Goal: Book appointment/travel/reservation

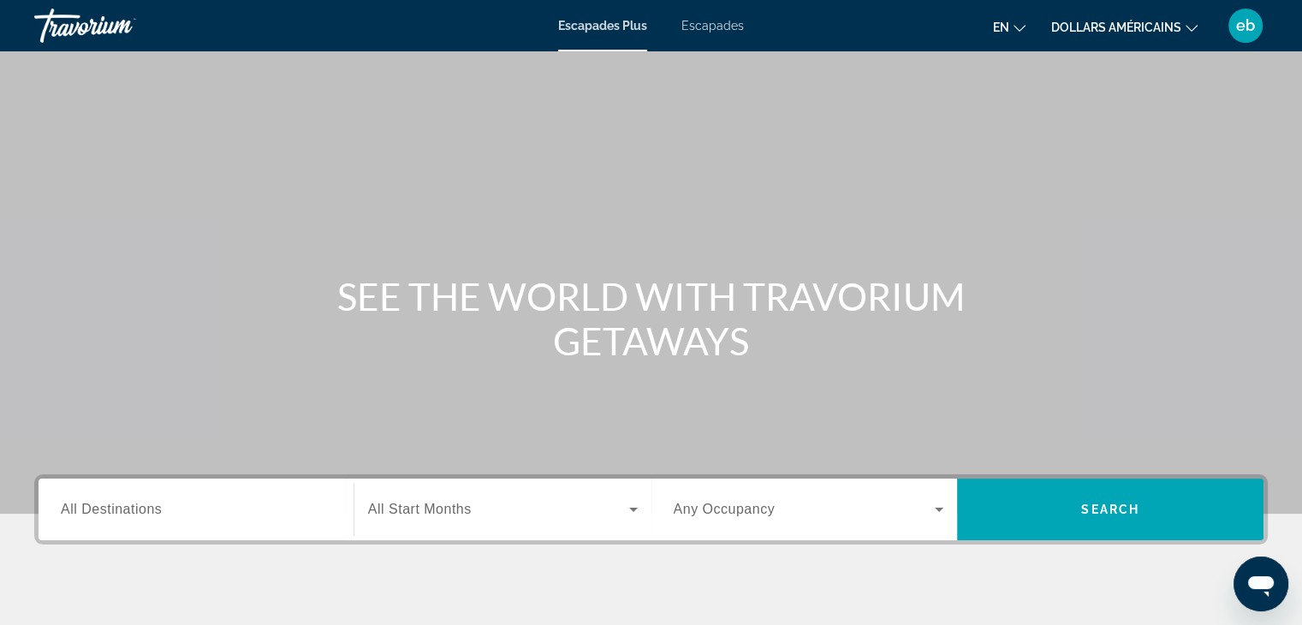
click at [707, 27] on font "Escapades" at bounding box center [713, 26] width 63 height 14
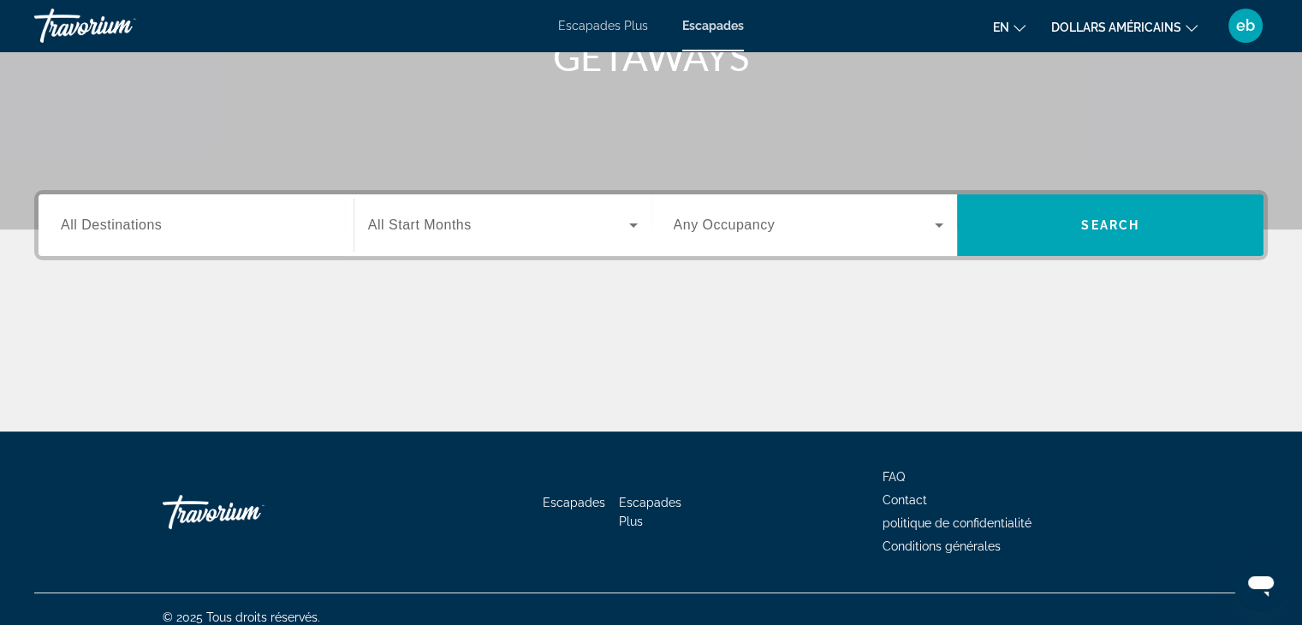
scroll to position [301, 0]
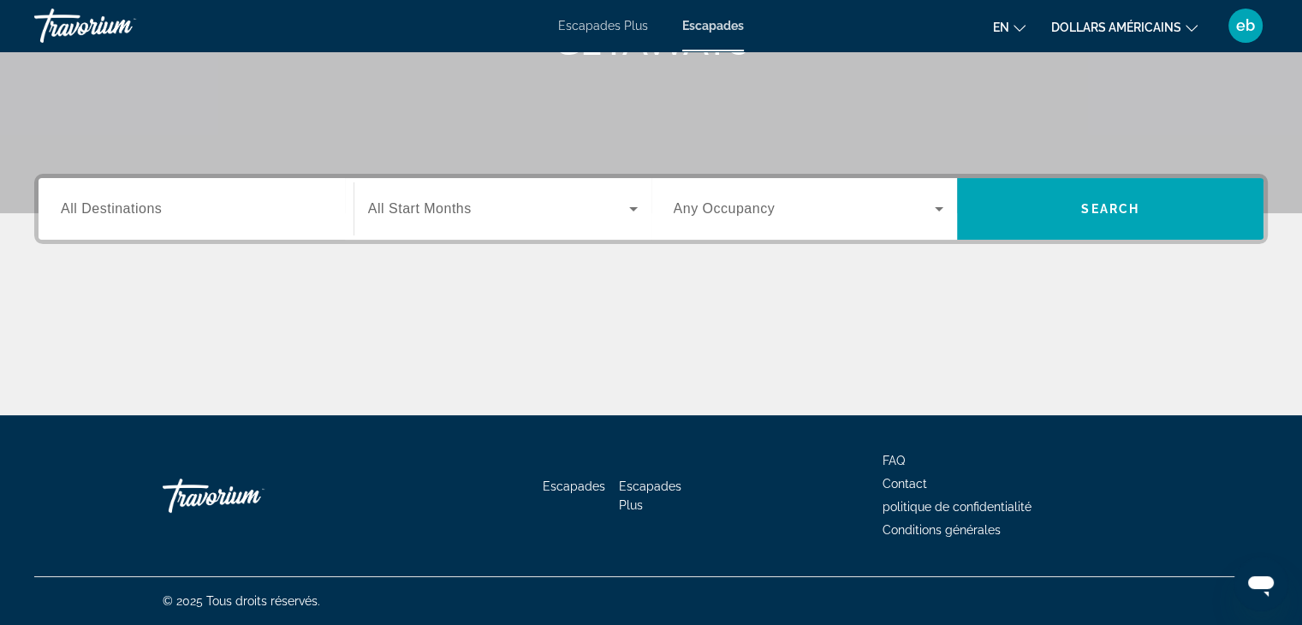
click at [1009, 28] on font "en" at bounding box center [1001, 28] width 16 height 14
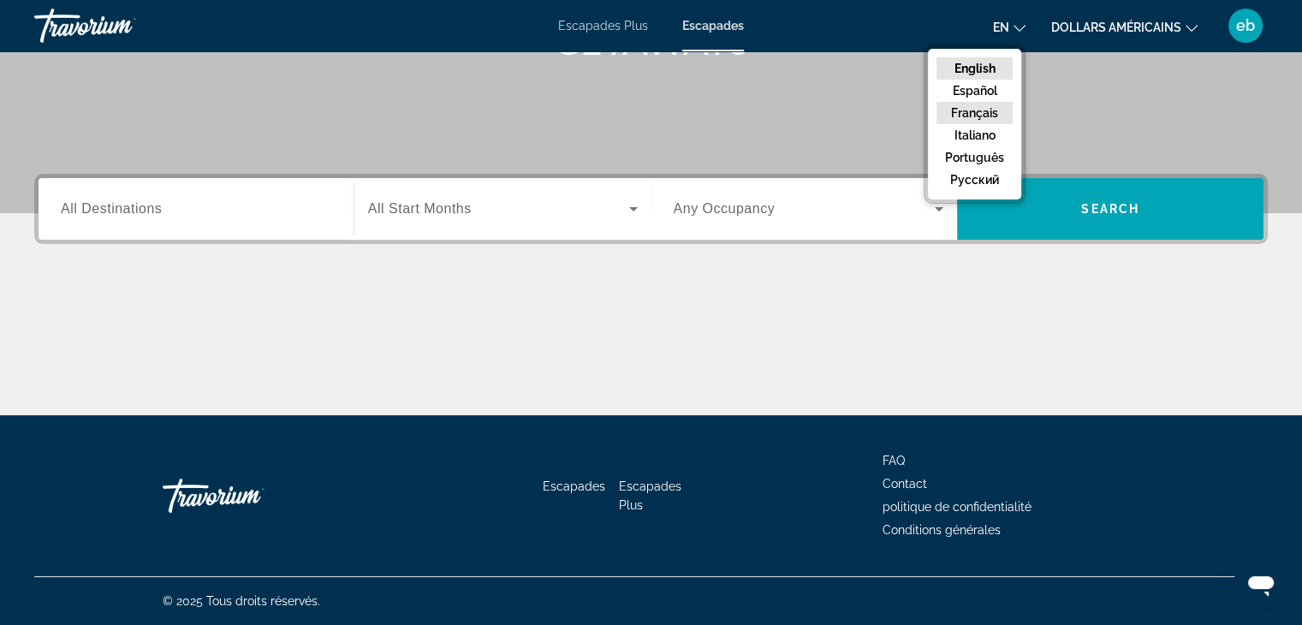
click at [983, 110] on button "Français" at bounding box center [975, 113] width 76 height 22
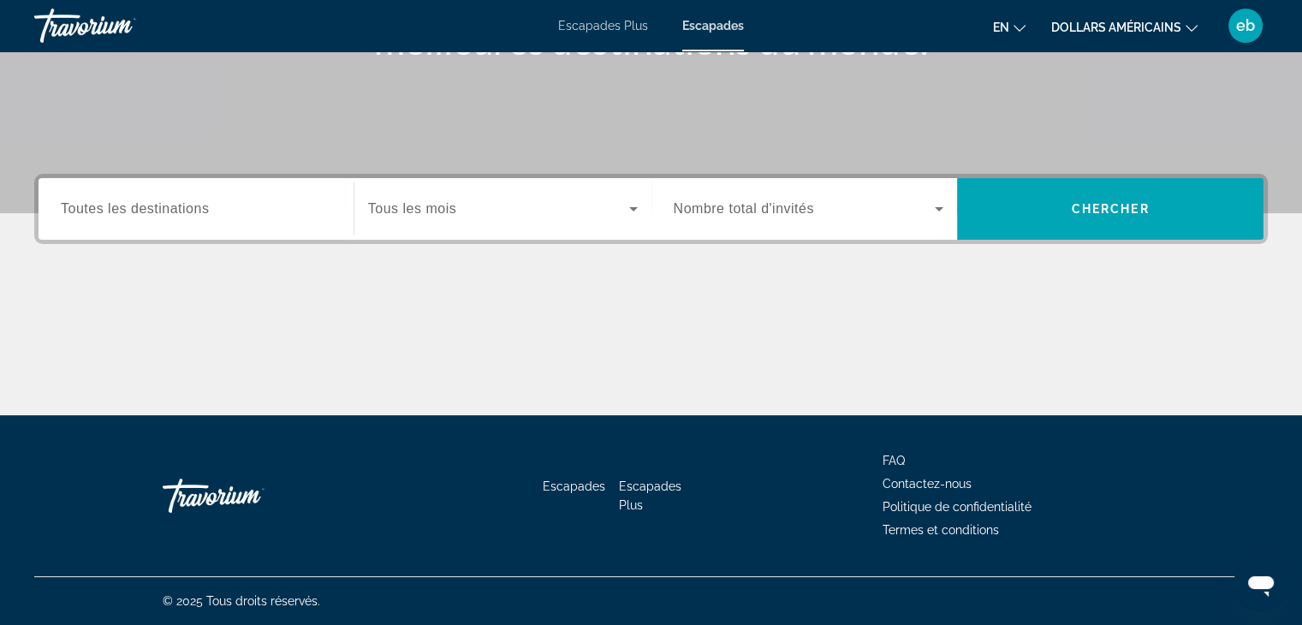
click at [1150, 28] on font "dollars américains" at bounding box center [1116, 28] width 130 height 14
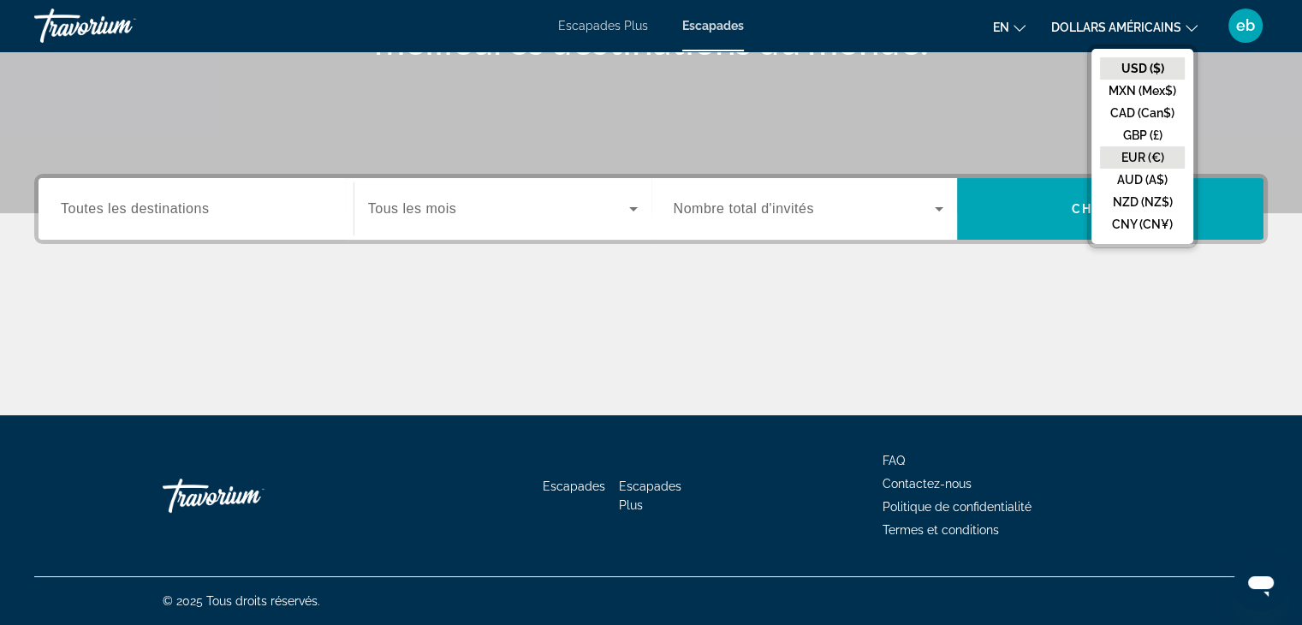
click at [1141, 150] on button "EUR (€)" at bounding box center [1142, 157] width 85 height 22
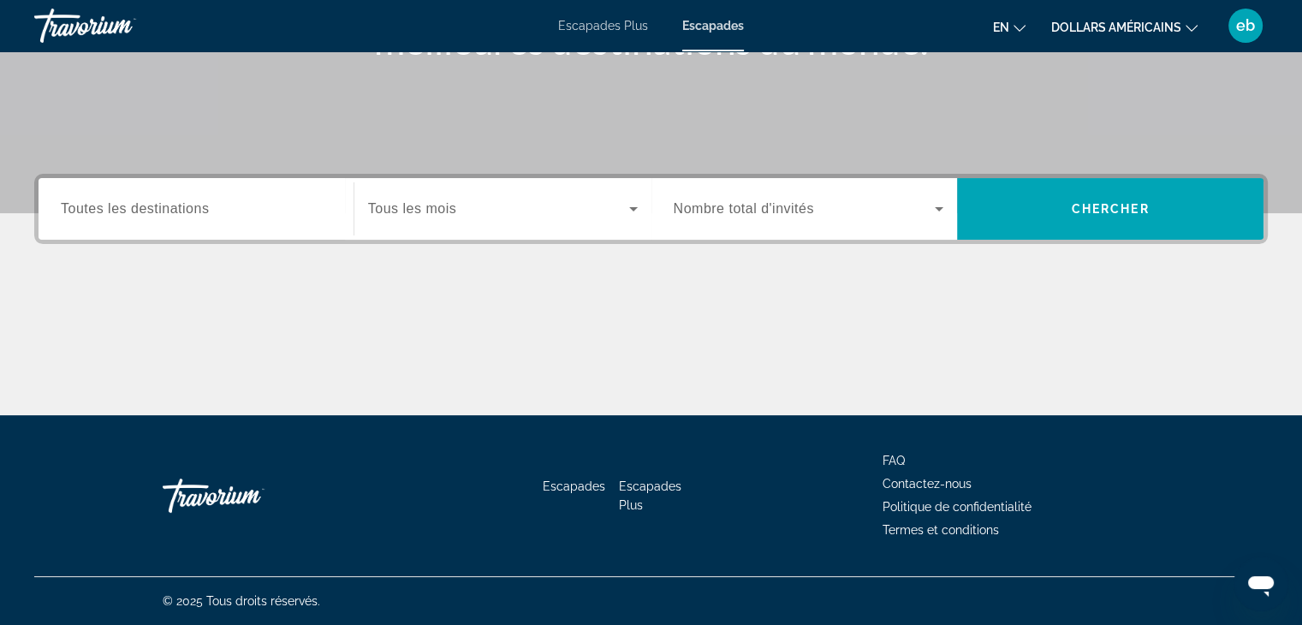
scroll to position [0, 0]
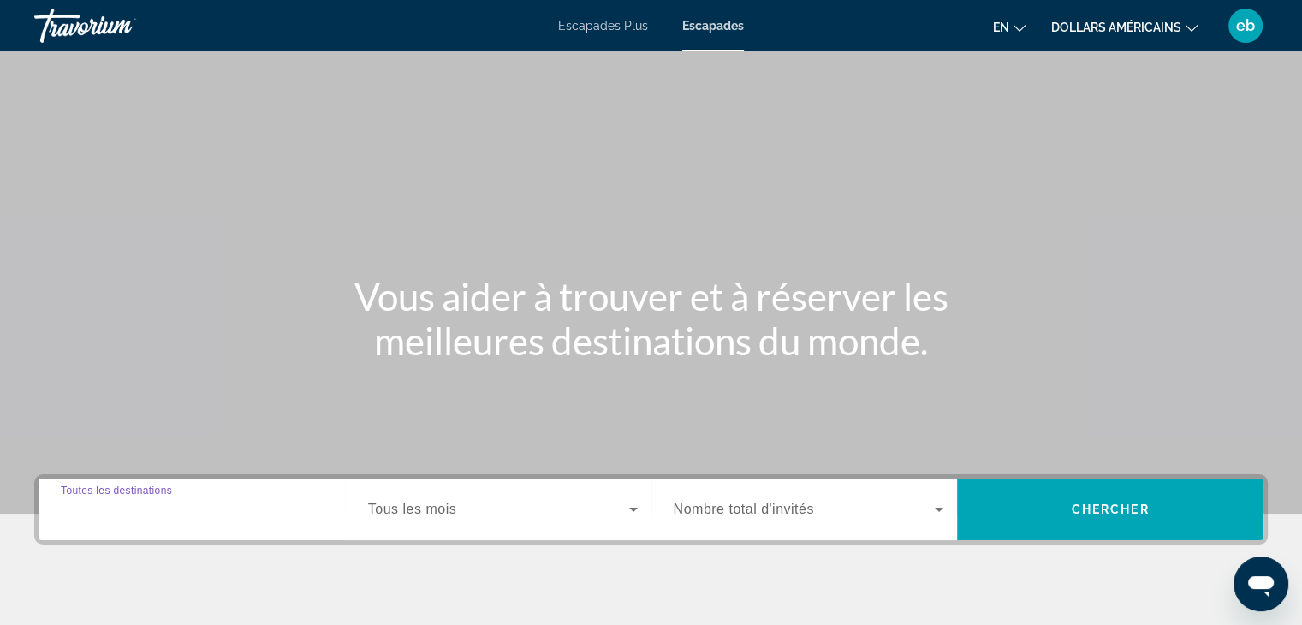
click at [294, 503] on input "Destination Toutes les destinations" at bounding box center [196, 510] width 271 height 21
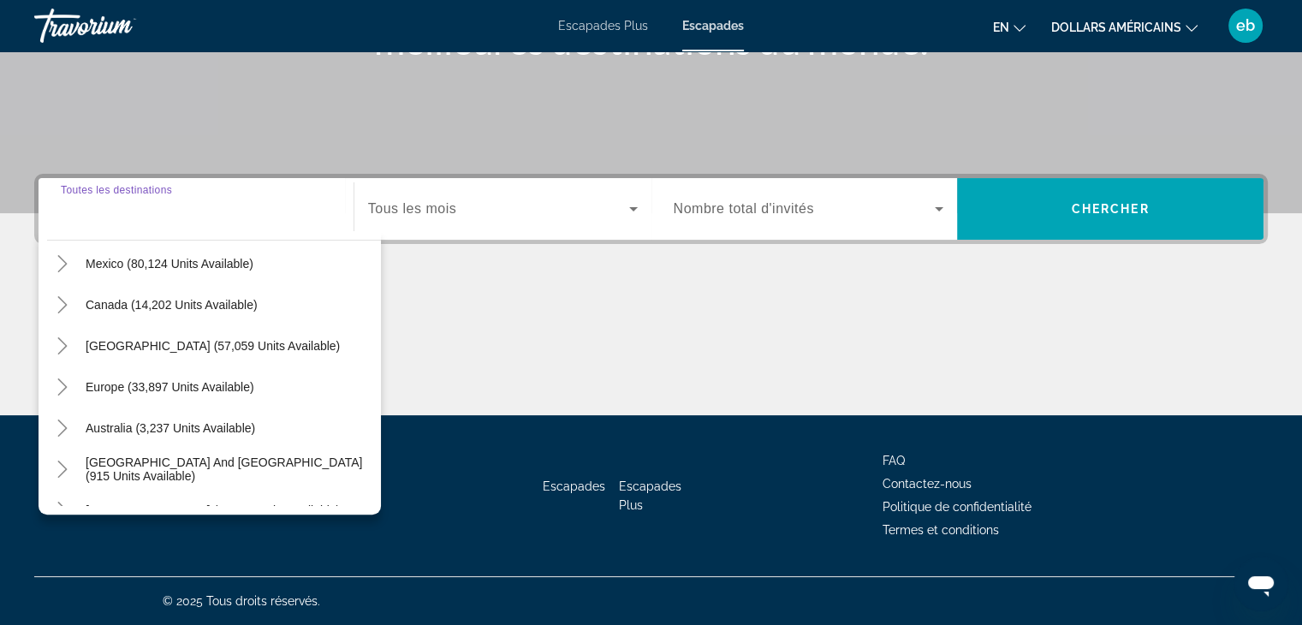
scroll to position [132, 0]
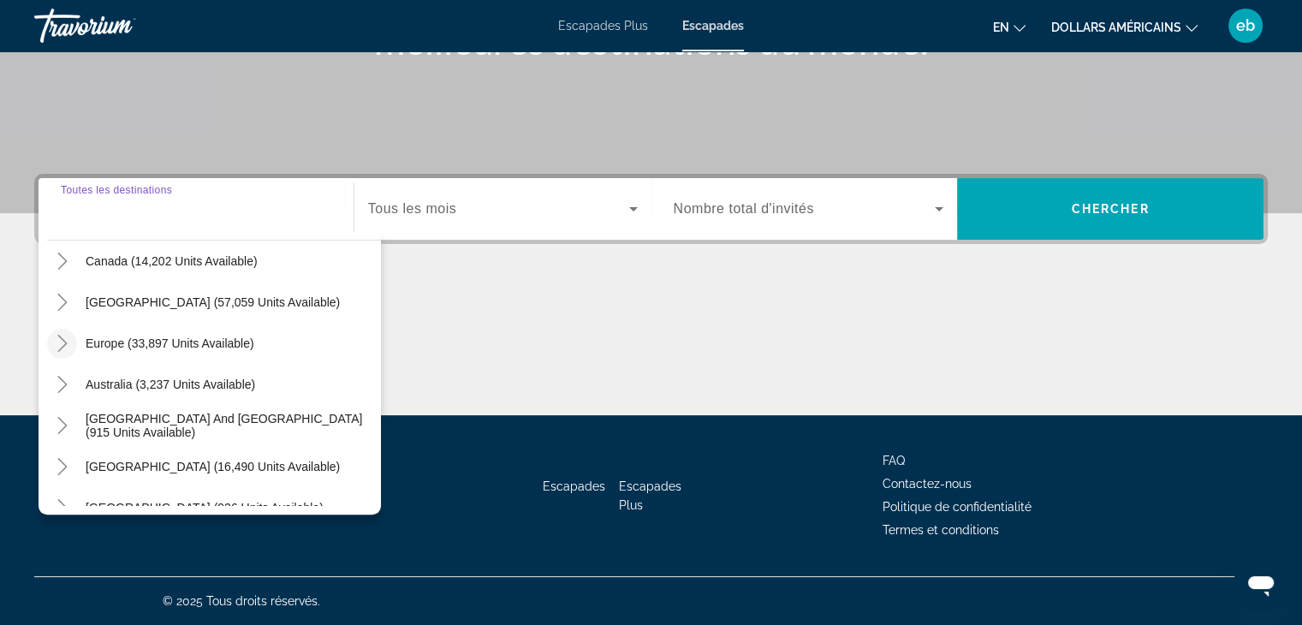
click at [58, 342] on icon "Toggle Europe (33,897 units available)" at bounding box center [62, 343] width 17 height 17
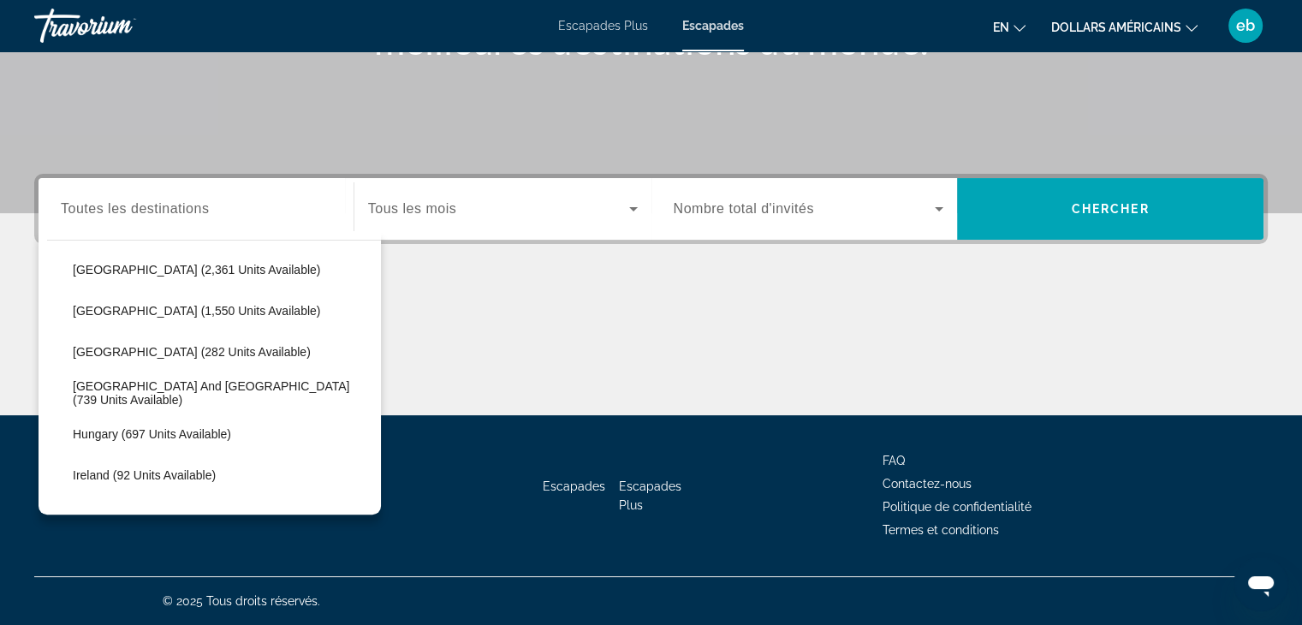
scroll to position [435, 0]
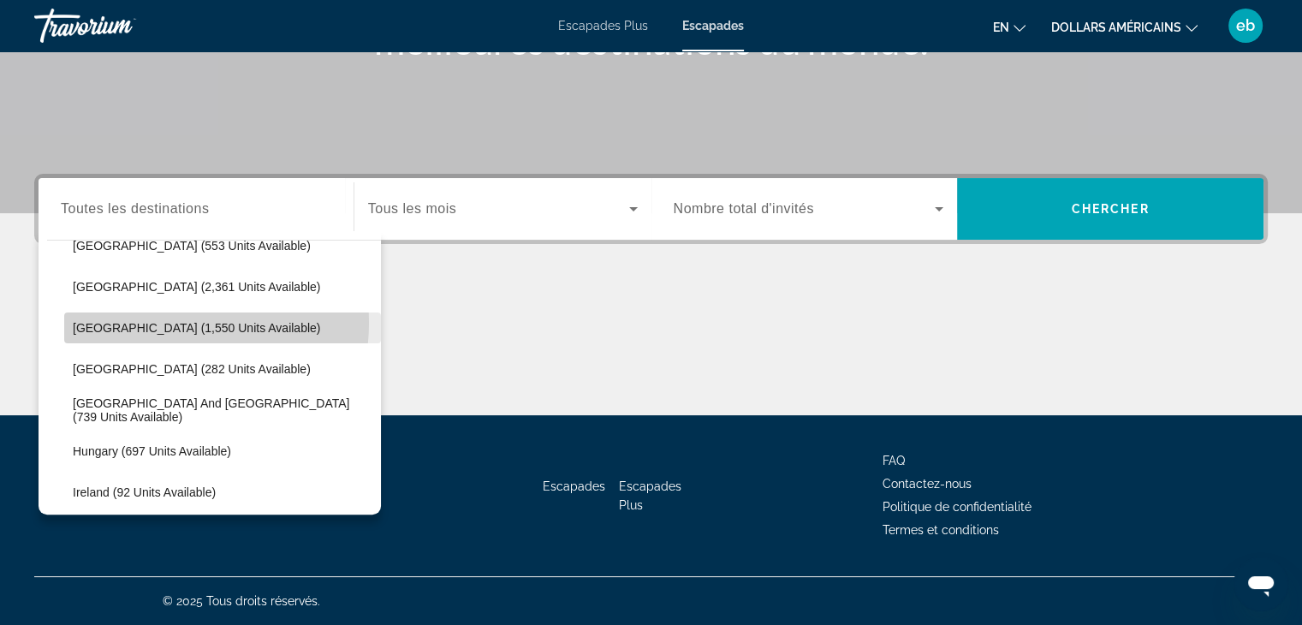
click at [157, 321] on span "[GEOGRAPHIC_DATA] (1,550 units available)" at bounding box center [196, 328] width 247 height 14
type input "**********"
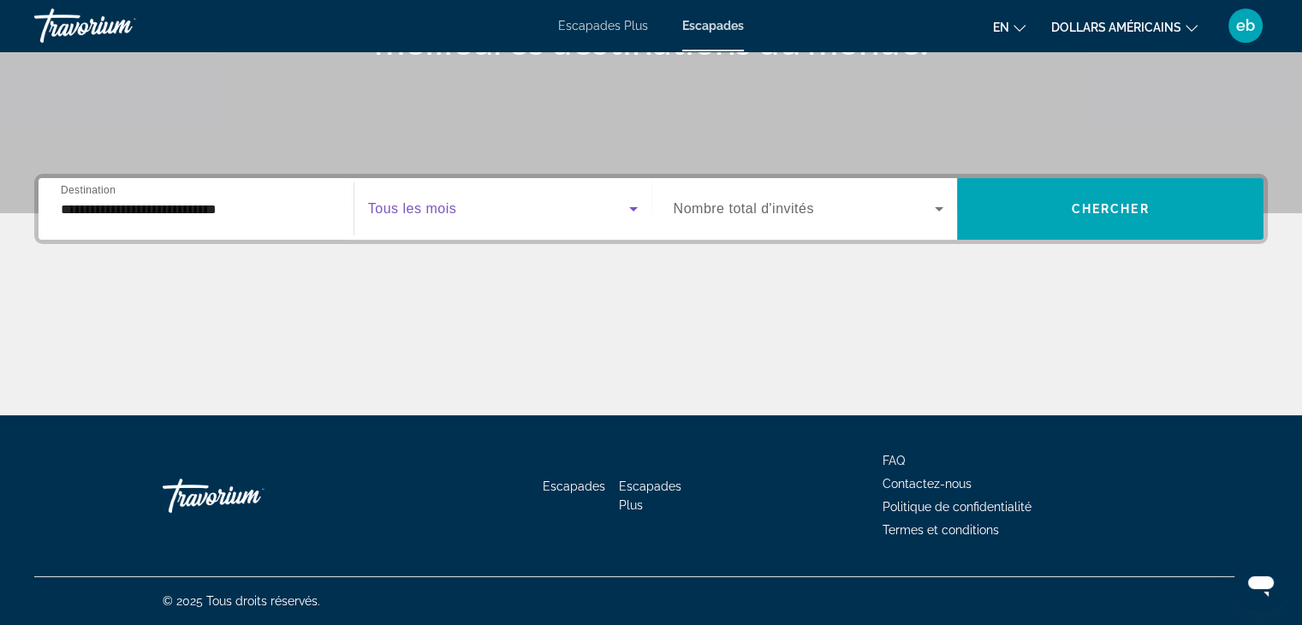
click at [527, 212] on span "Search widget" at bounding box center [498, 209] width 261 height 21
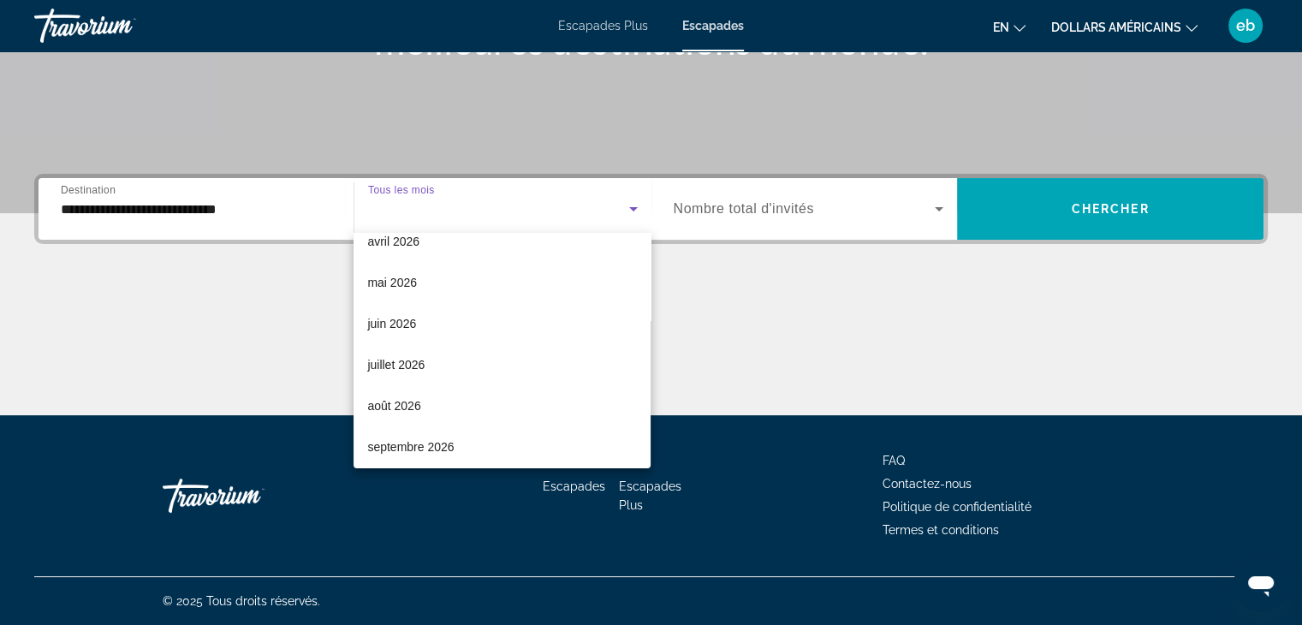
scroll to position [353, 0]
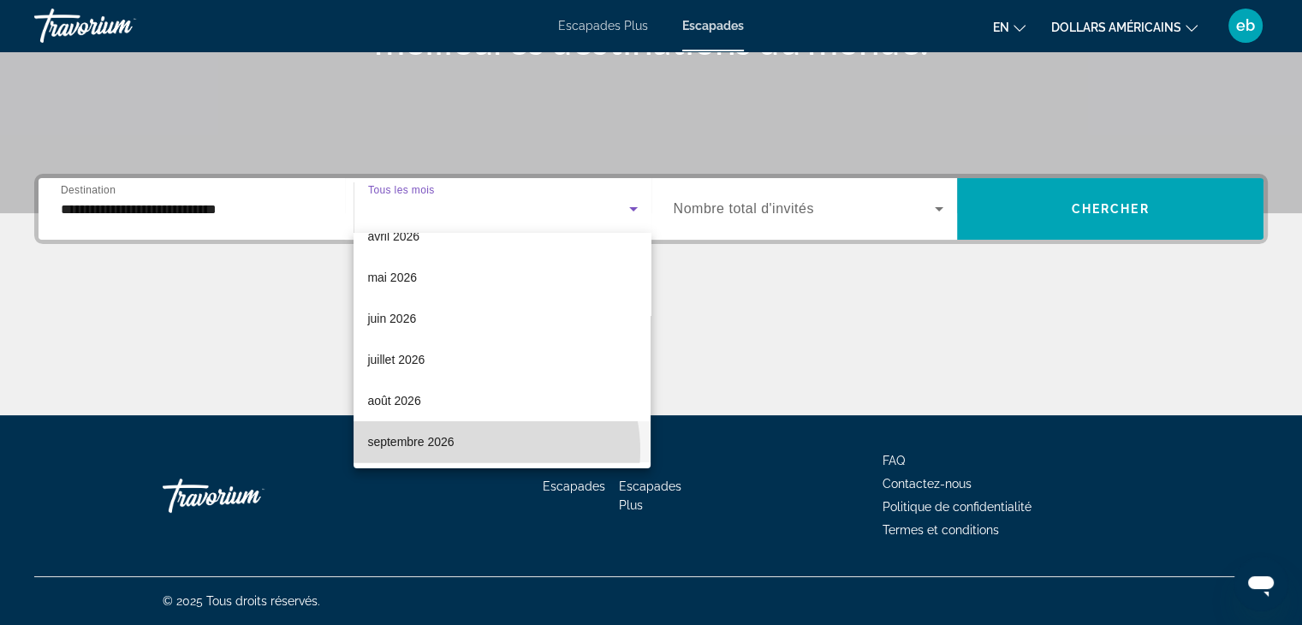
click at [477, 450] on mat-option "septembre 2026" at bounding box center [502, 441] width 297 height 41
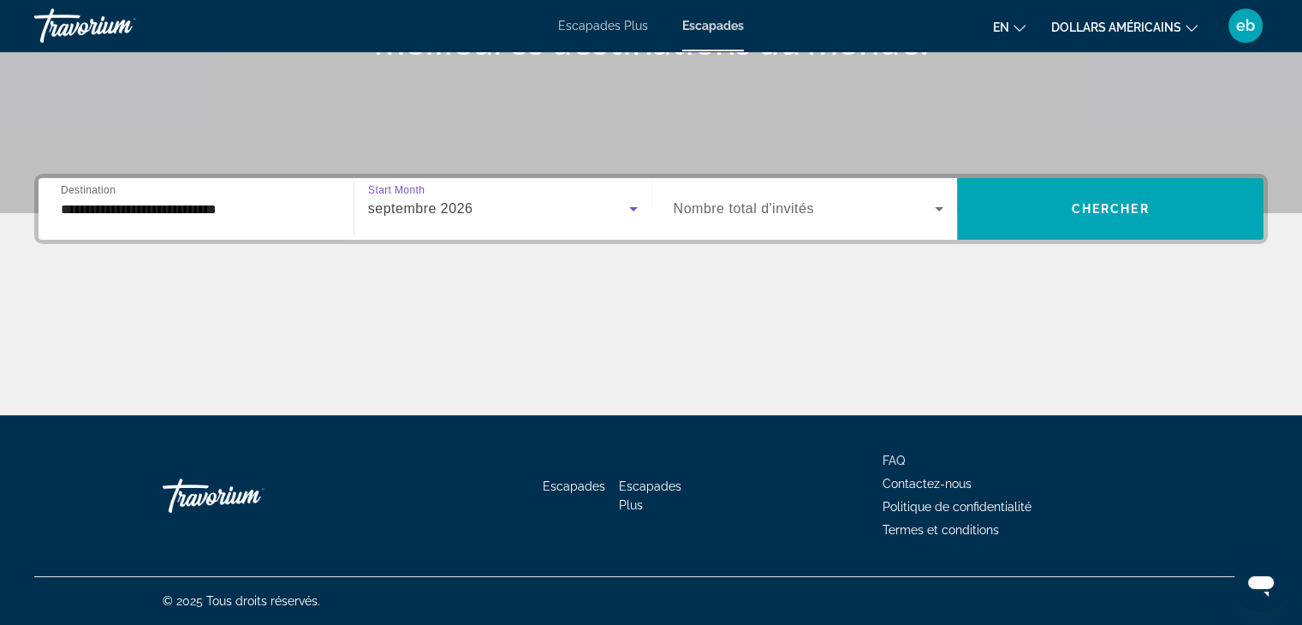
click at [723, 213] on span "Nombre total d'invités" at bounding box center [744, 208] width 140 height 15
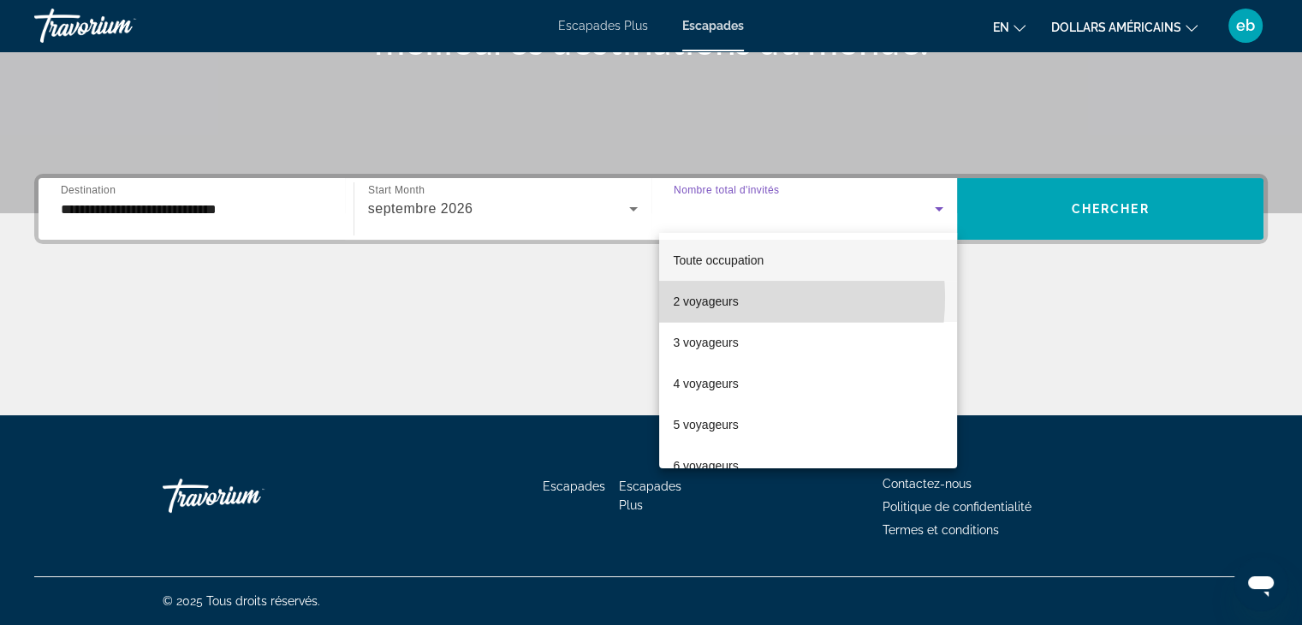
click at [721, 298] on font "2 voyageurs" at bounding box center [705, 302] width 65 height 14
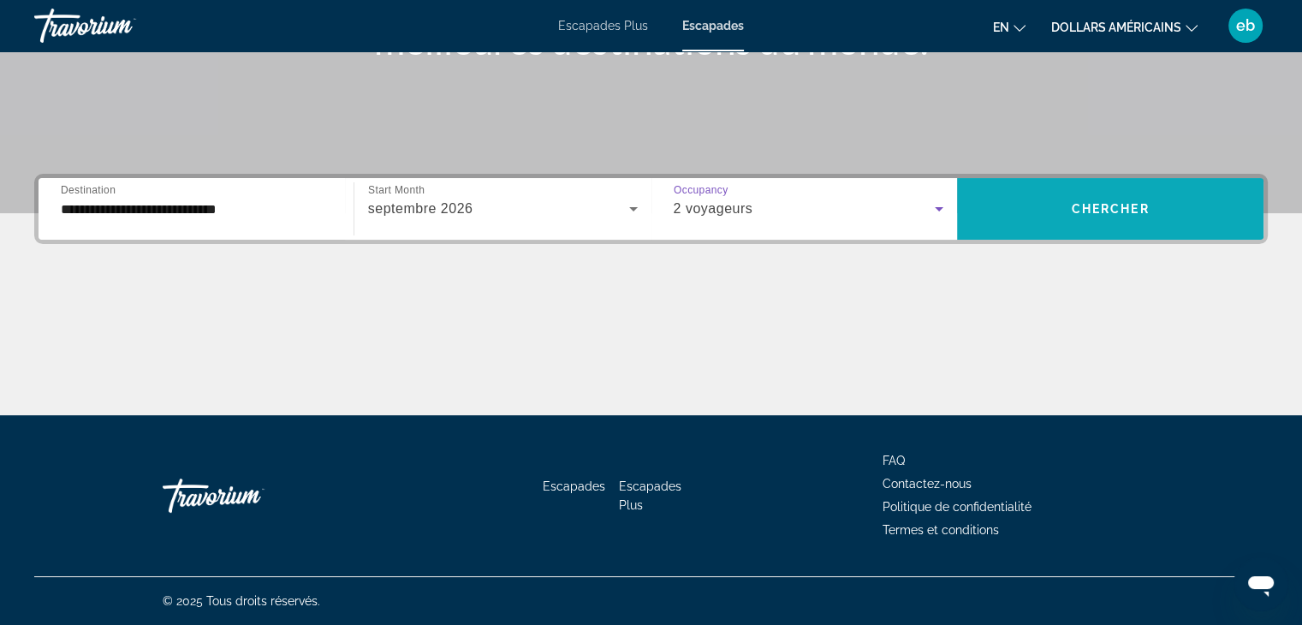
click at [1028, 202] on span "Search widget" at bounding box center [1110, 208] width 307 height 41
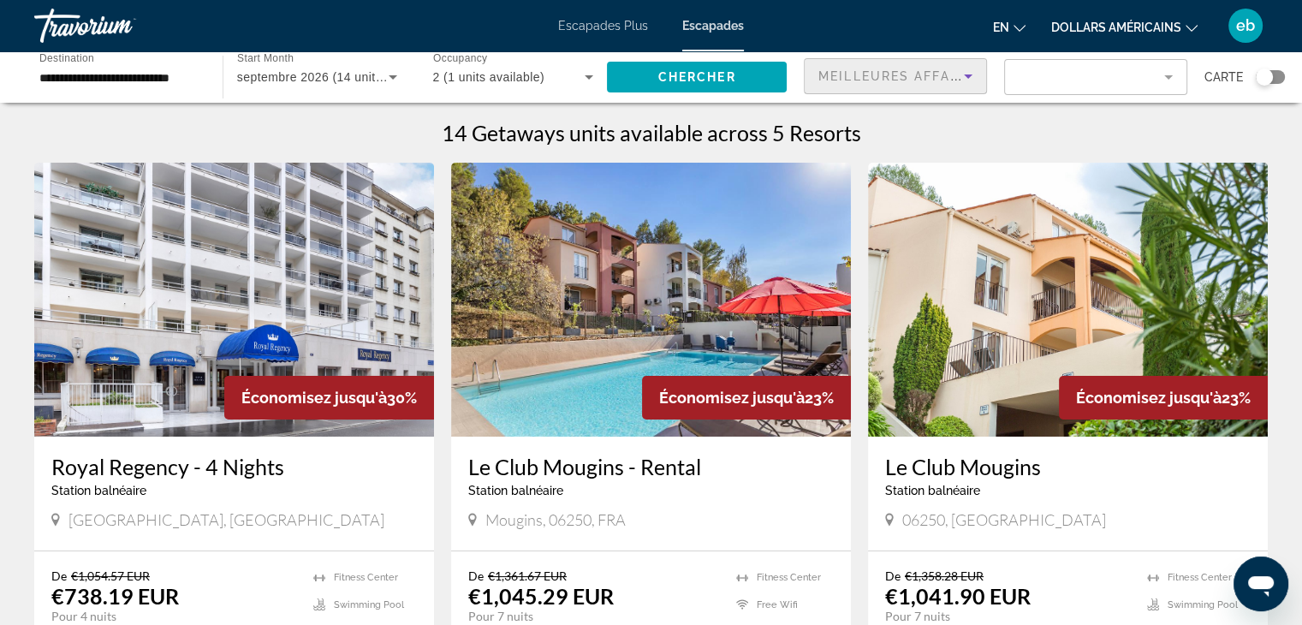
click at [897, 74] on div "Meilleures affaires" at bounding box center [892, 76] width 146 height 21
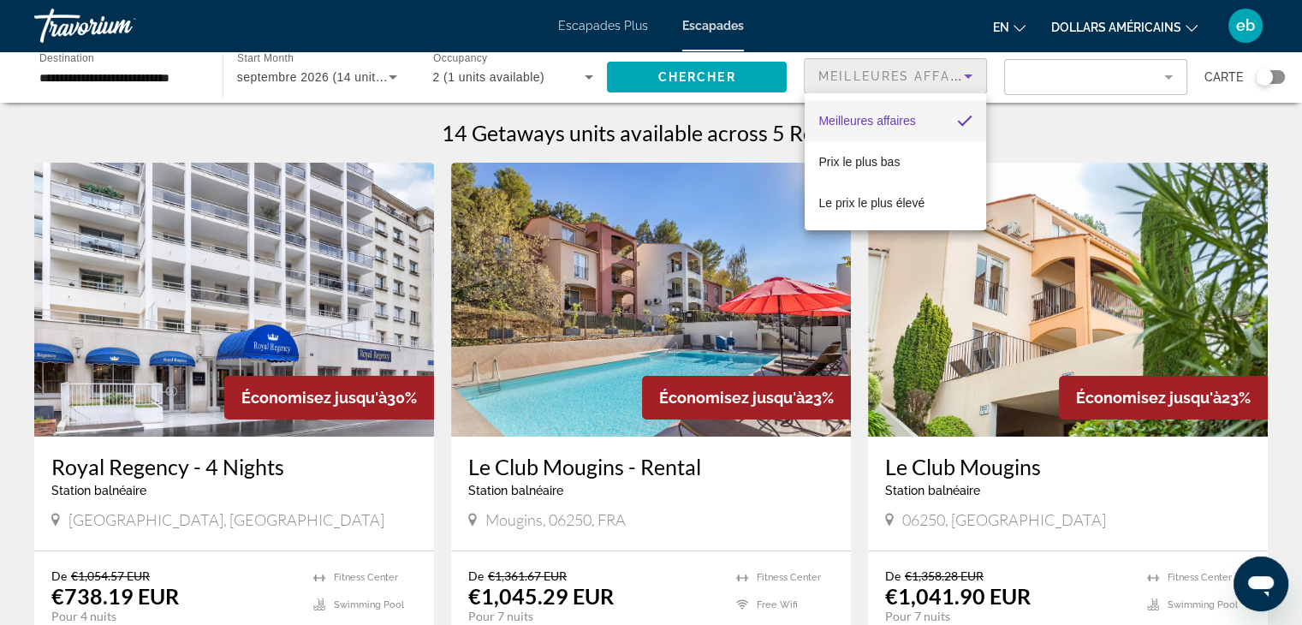
click at [897, 74] on div at bounding box center [651, 312] width 1302 height 625
